Goal: Browse casually: Explore the website without a specific task or goal

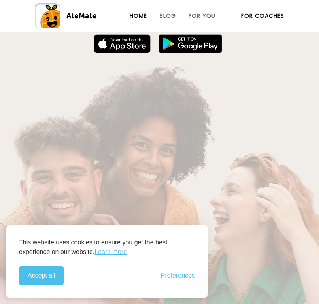
scroll to position [166, 0]
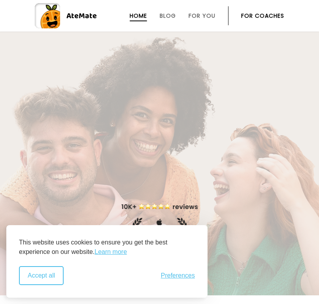
click at [35, 273] on button "Accept all" at bounding box center [41, 275] width 45 height 19
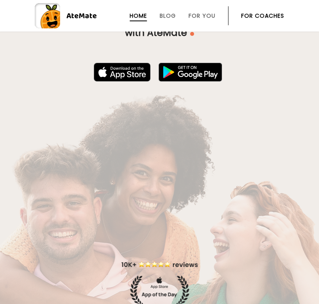
scroll to position [0, 0]
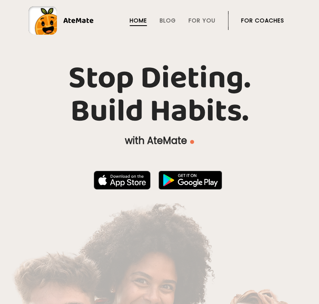
click at [140, 91] on h1 "Stop Dieting. Build Habits." at bounding box center [159, 95] width 262 height 66
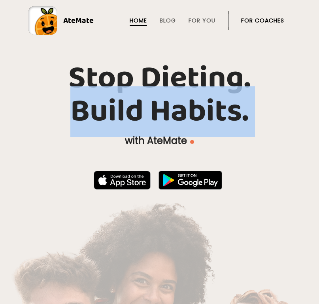
click at [143, 78] on h1 "Stop Dieting. Build Habits." at bounding box center [159, 95] width 262 height 66
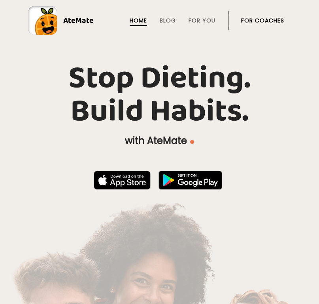
click at [143, 78] on h1 "Stop Dieting. Build Habits." at bounding box center [159, 95] width 262 height 66
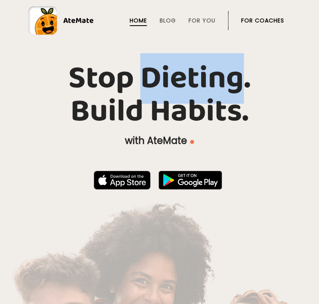
click at [143, 78] on h1 "Stop Dieting. Build Habits." at bounding box center [159, 95] width 262 height 66
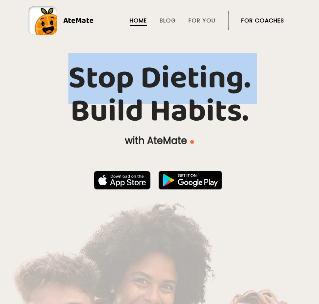
click at [143, 78] on h1 "Stop Dieting. Build Habits." at bounding box center [159, 95] width 262 height 66
click at [132, 108] on h1 "Stop Dieting. Build Habits." at bounding box center [159, 95] width 262 height 66
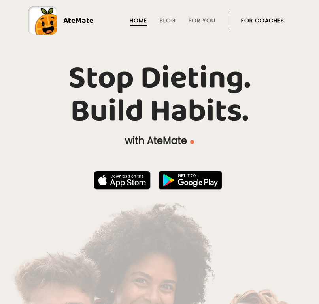
click at [132, 108] on h1 "Stop Dieting. Build Habits." at bounding box center [159, 95] width 262 height 66
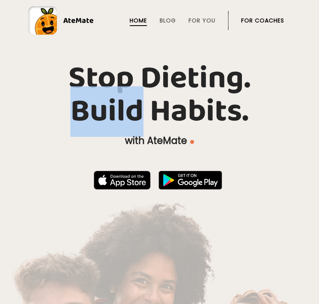
click at [144, 90] on h1 "Stop Dieting. Build Habits." at bounding box center [159, 95] width 262 height 66
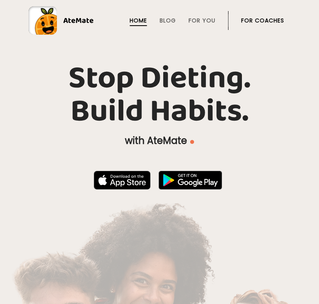
click at [144, 90] on h1 "Stop Dieting. Build Habits." at bounding box center [159, 95] width 262 height 66
click at [147, 82] on h1 "Stop Dieting. Build Habits." at bounding box center [159, 95] width 262 height 66
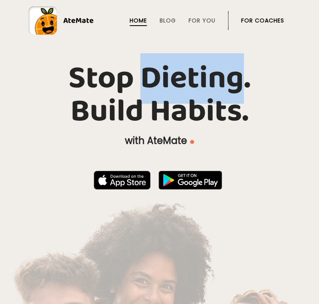
click at [147, 82] on h1 "Stop Dieting. Build Habits." at bounding box center [159, 95] width 262 height 66
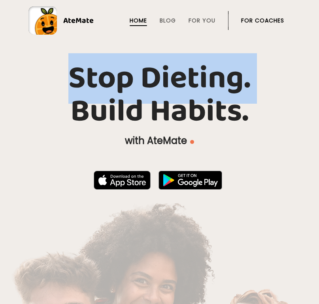
click at [145, 22] on link "Home" at bounding box center [137, 20] width 17 height 6
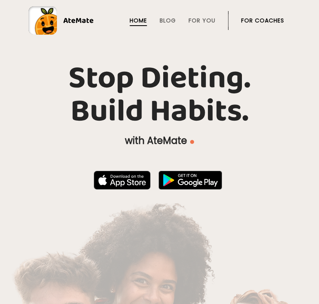
click at [109, 88] on h1 "Stop Dieting. Build Habits." at bounding box center [159, 95] width 262 height 66
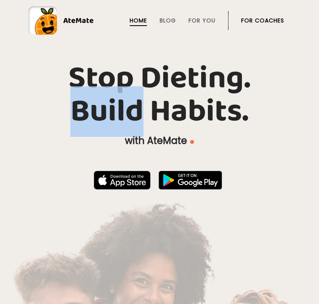
click at [109, 88] on h1 "Stop Dieting. Build Habits." at bounding box center [159, 95] width 262 height 66
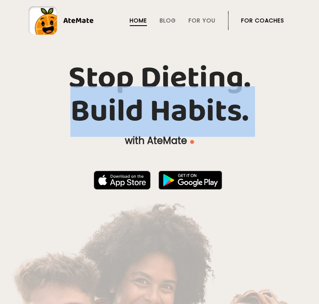
click at [114, 79] on h1 "Stop Dieting. Build Habits." at bounding box center [159, 95] width 262 height 66
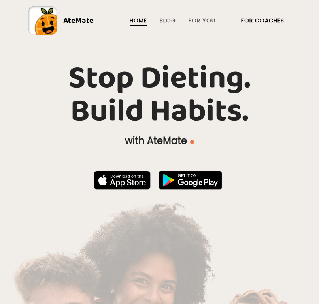
click at [114, 79] on h1 "Stop Dieting. Build Habits." at bounding box center [159, 95] width 262 height 66
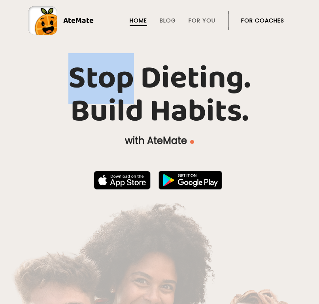
click at [114, 79] on h1 "Stop Dieting. Build Habits." at bounding box center [159, 95] width 262 height 66
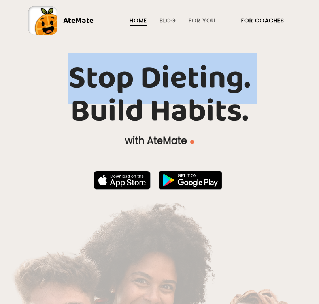
click at [106, 98] on h1 "Stop Dieting. Build Habits." at bounding box center [159, 95] width 262 height 66
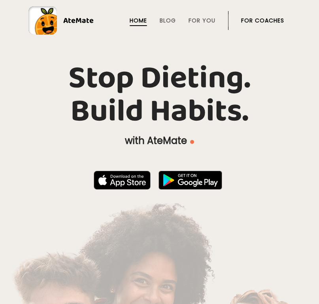
click at [106, 98] on h1 "Stop Dieting. Build Habits." at bounding box center [159, 95] width 262 height 66
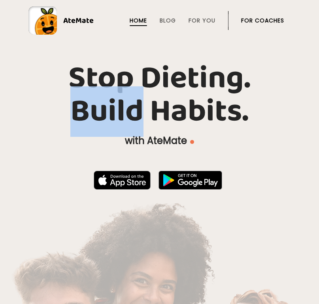
click at [106, 98] on h1 "Stop Dieting. Build Habits." at bounding box center [159, 95] width 262 height 66
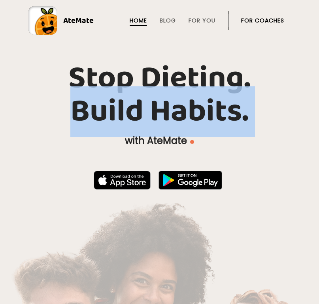
click at [113, 82] on h1 "Stop Dieting. Build Habits." at bounding box center [159, 95] width 262 height 66
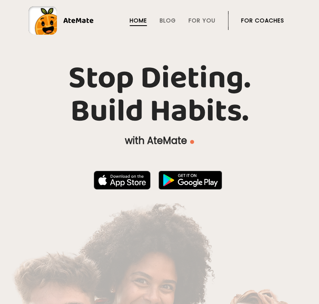
click at [113, 82] on h1 "Stop Dieting. Build Habits." at bounding box center [159, 95] width 262 height 66
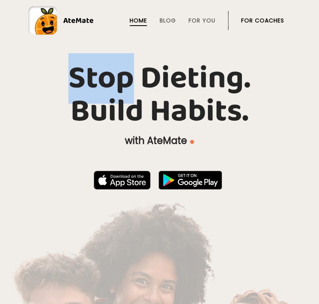
click at [113, 82] on h1 "Stop Dieting. Build Habits." at bounding box center [159, 95] width 262 height 66
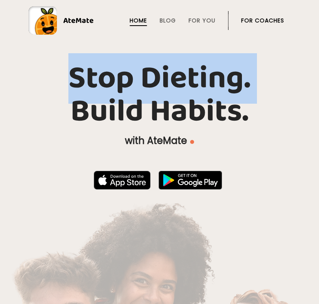
click at [113, 82] on h1 "Stop Dieting. Build Habits." at bounding box center [159, 95] width 262 height 66
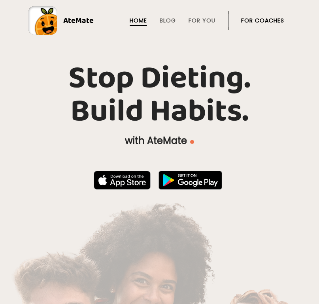
click at [113, 82] on h1 "Stop Dieting. Build Habits." at bounding box center [159, 95] width 262 height 66
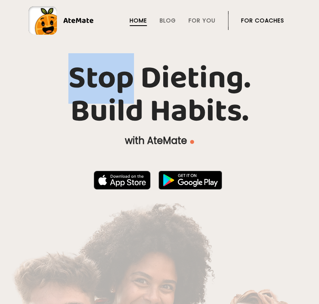
click at [113, 82] on h1 "Stop Dieting. Build Habits." at bounding box center [159, 95] width 262 height 66
